Goal: Task Accomplishment & Management: Manage account settings

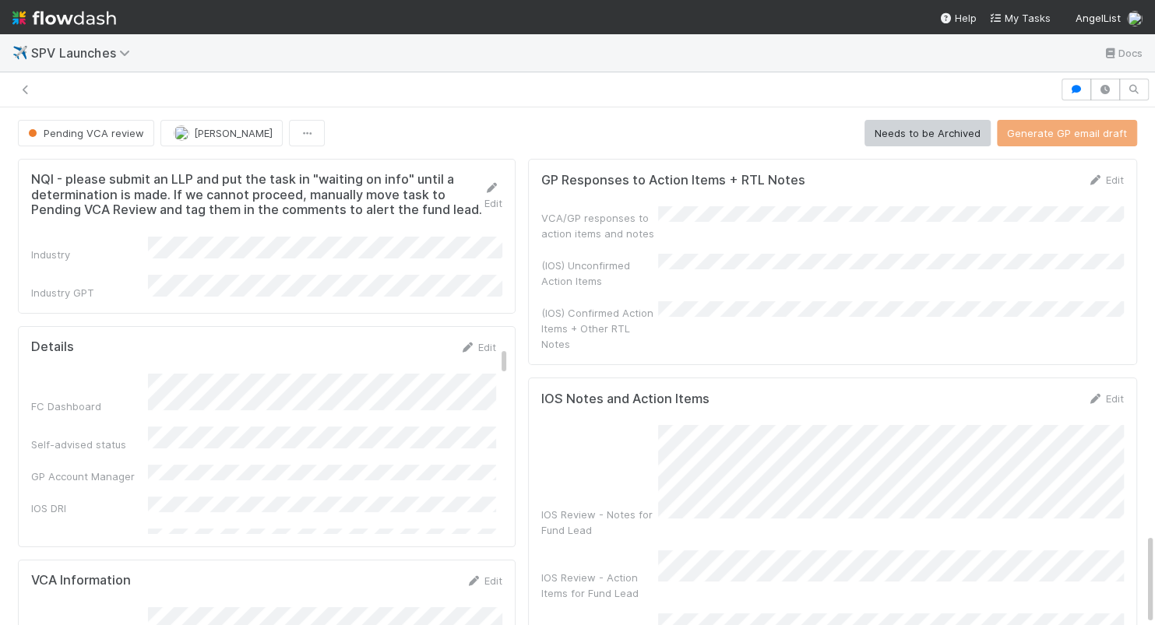
scroll to position [153, 0]
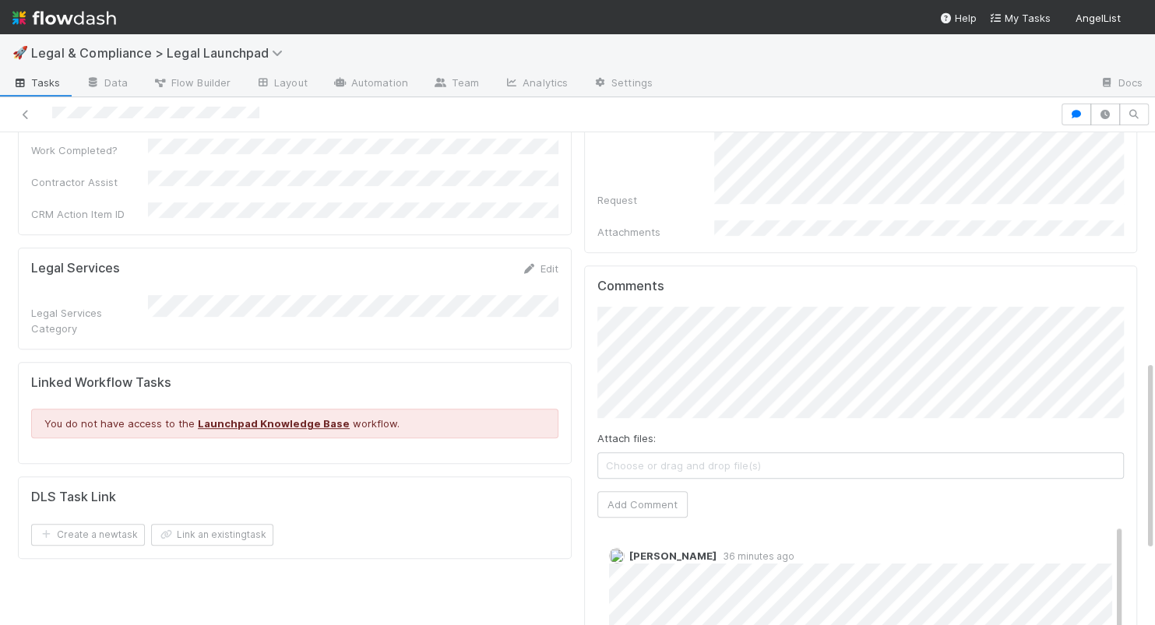
scroll to position [589, 0]
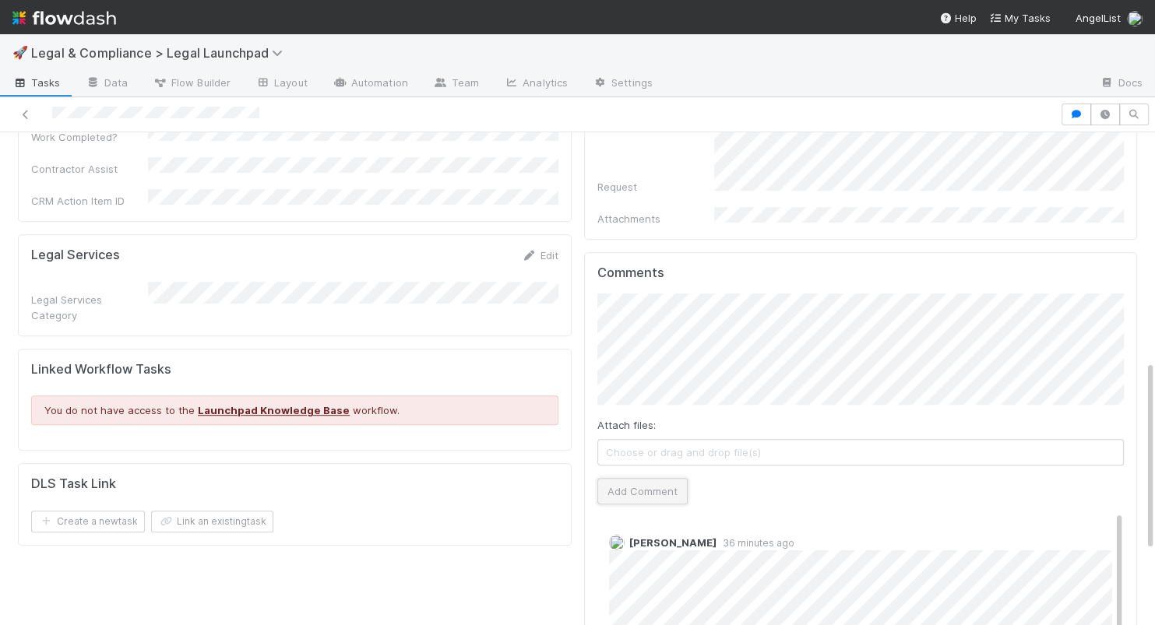
click at [652, 478] on button "Add Comment" at bounding box center [642, 491] width 90 height 26
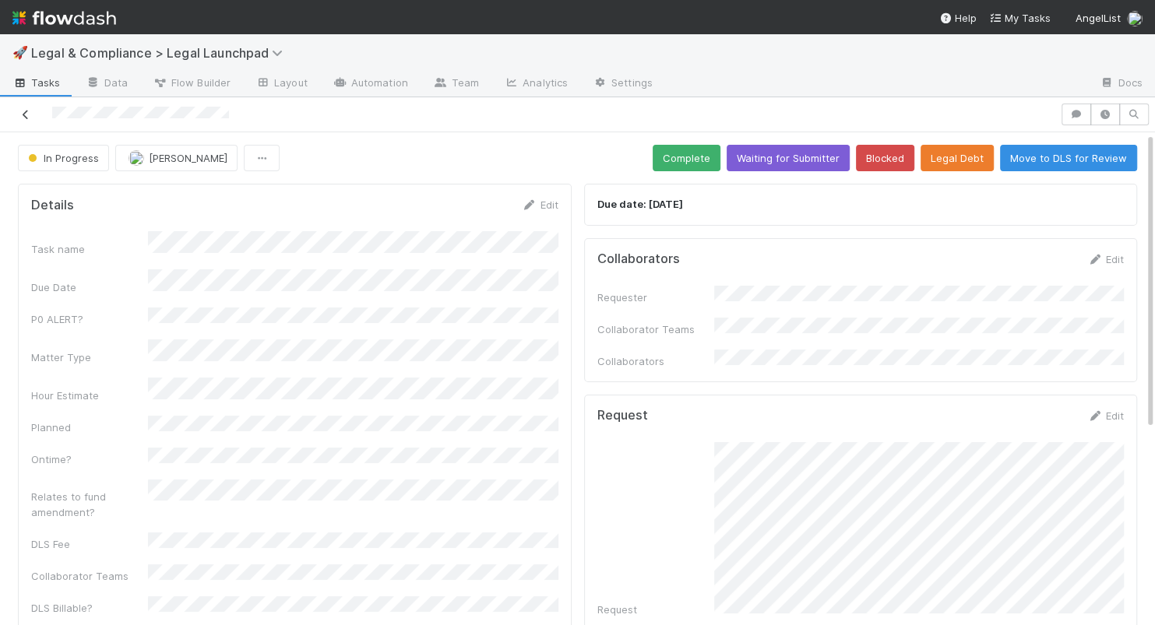
click at [23, 114] on icon at bounding box center [26, 115] width 16 height 10
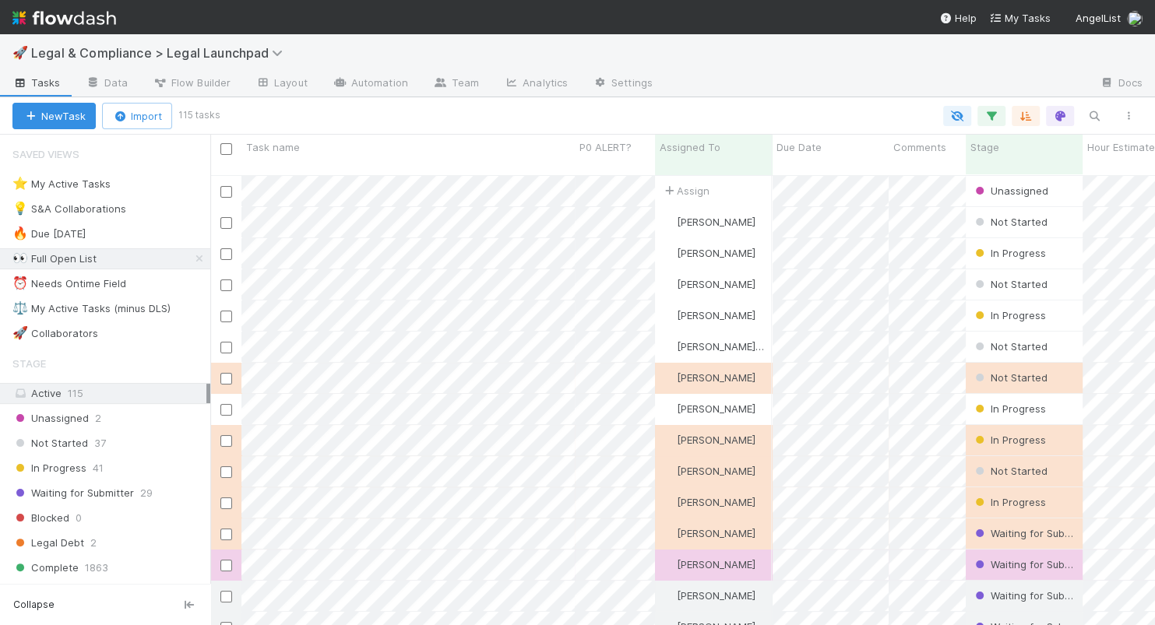
scroll to position [462, 944]
click at [174, 186] on div "⭐ My Active Tasks 19" at bounding box center [111, 183] width 198 height 19
